Goal: Task Accomplishment & Management: Use online tool/utility

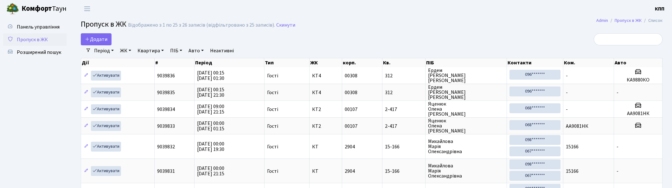
select select "25"
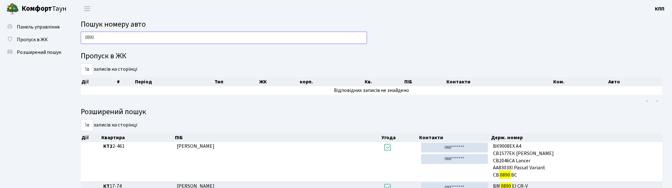
click at [236, 37] on input "0890" at bounding box center [224, 38] width 286 height 12
type input "0"
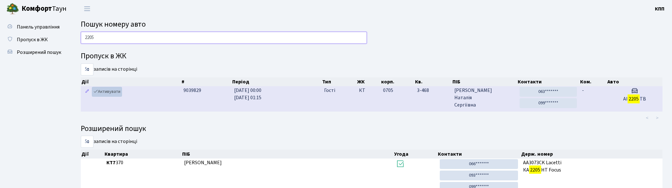
type input "2205"
click at [110, 91] on link "Активувати" at bounding box center [107, 92] width 30 height 10
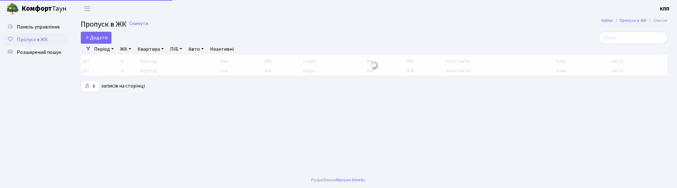
select select "25"
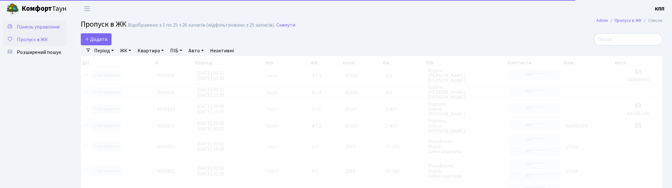
click at [31, 24] on span "Панель управління" at bounding box center [38, 26] width 43 height 7
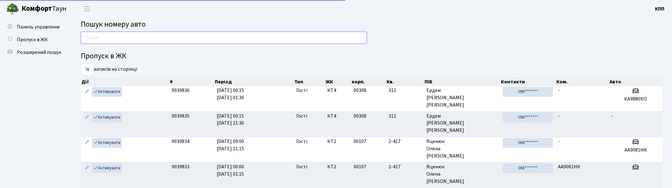
click at [107, 36] on input "text" at bounding box center [224, 38] width 286 height 12
